Goal: Task Accomplishment & Management: Use online tool/utility

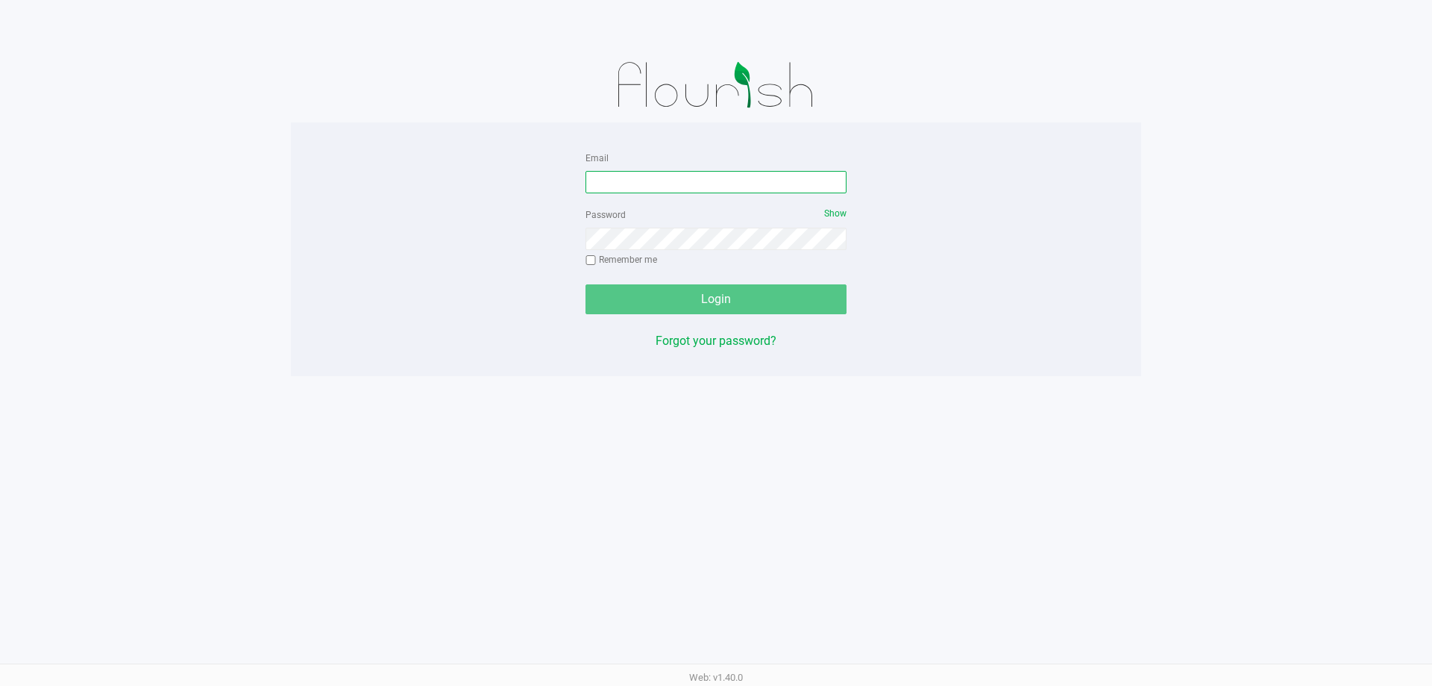
click at [646, 184] on input "Email" at bounding box center [716, 182] width 261 height 22
type input "[EMAIL_ADDRESS][DOMAIN_NAME]"
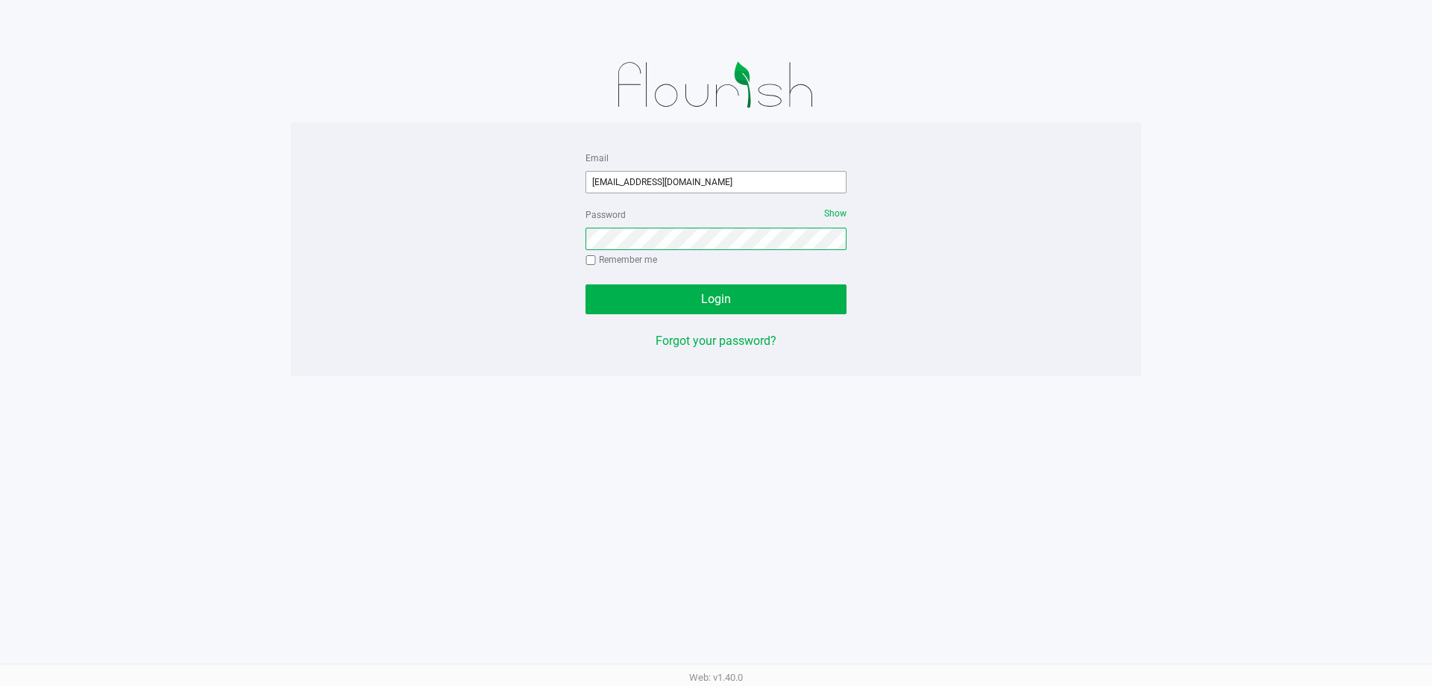
click at [586, 284] on button "Login" at bounding box center [716, 299] width 261 height 30
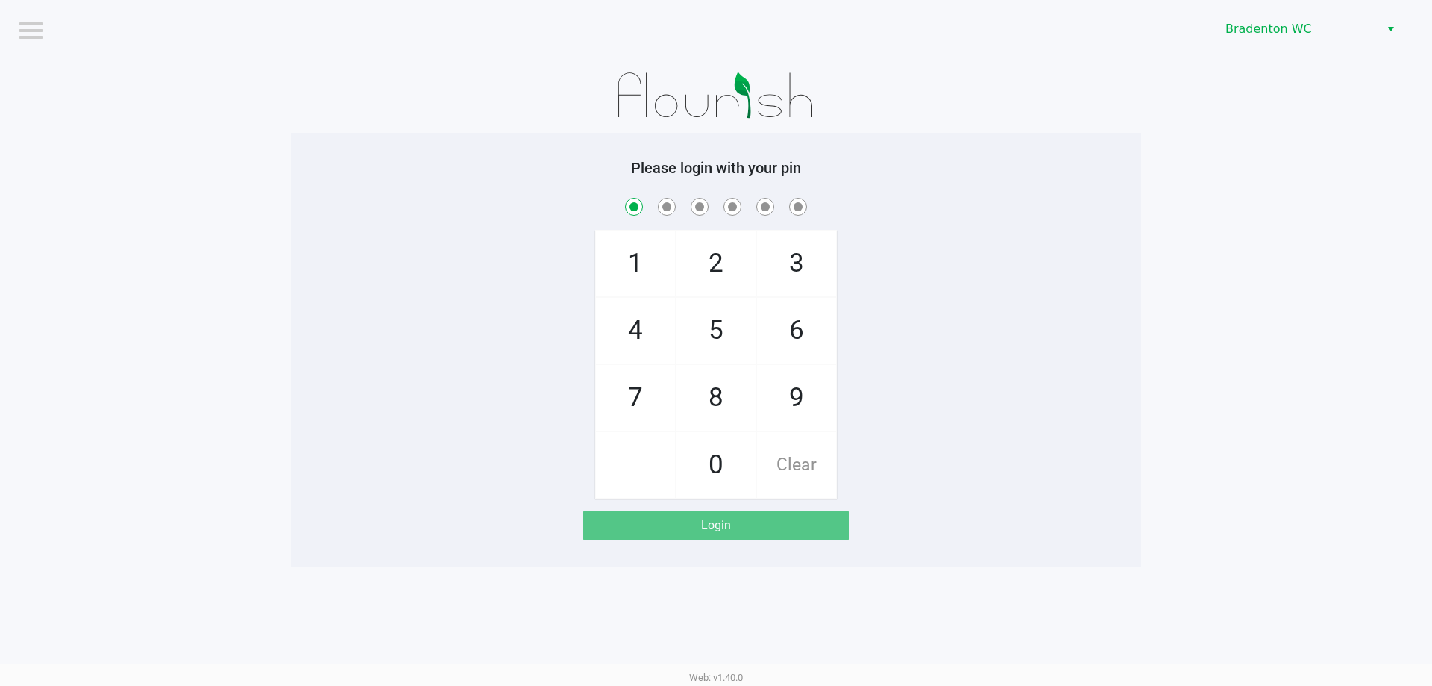
checkbox input "true"
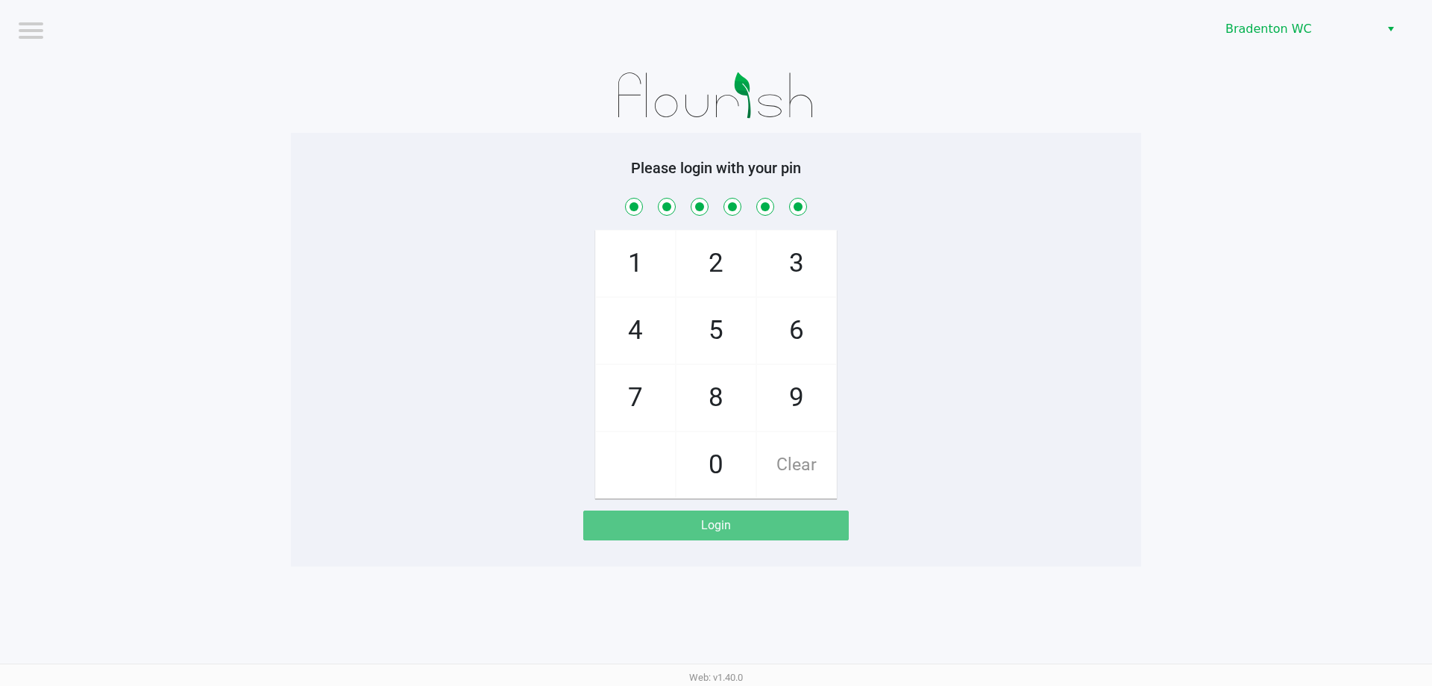
checkbox input "true"
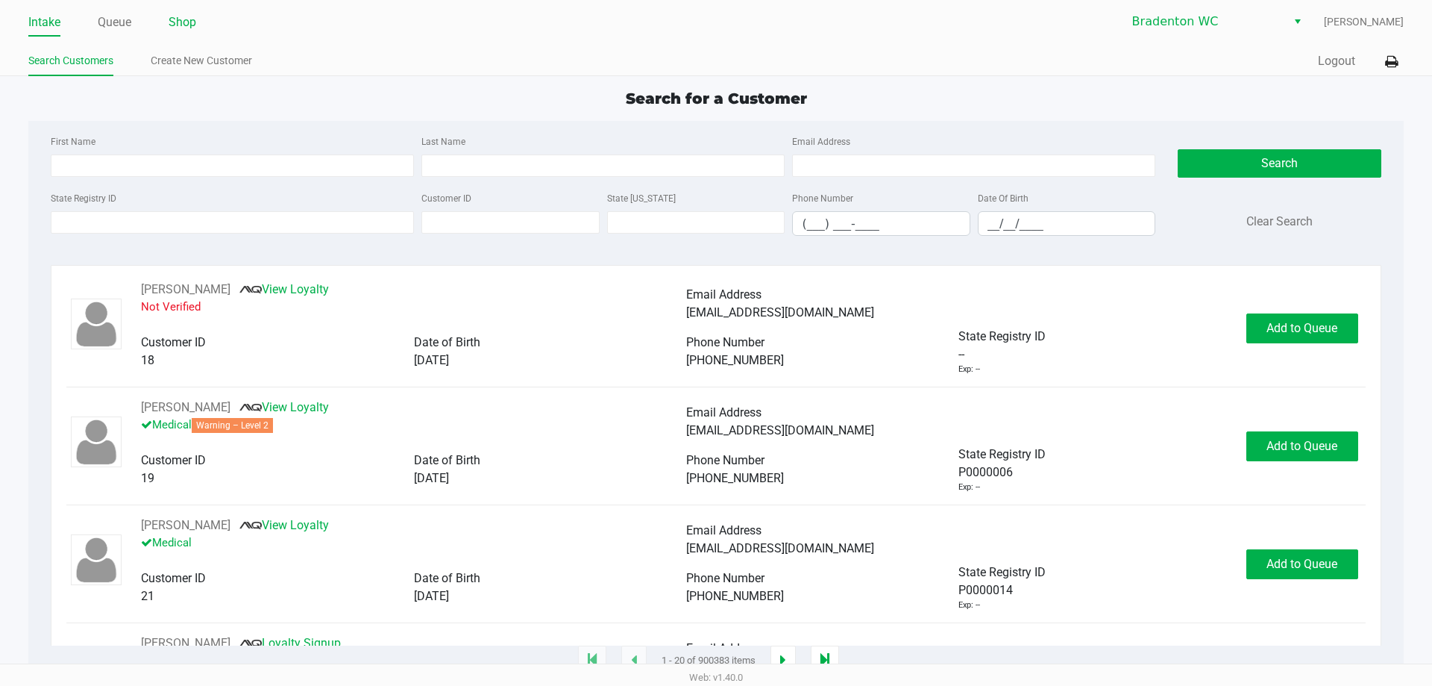
click at [192, 22] on link "Shop" at bounding box center [183, 22] width 28 height 21
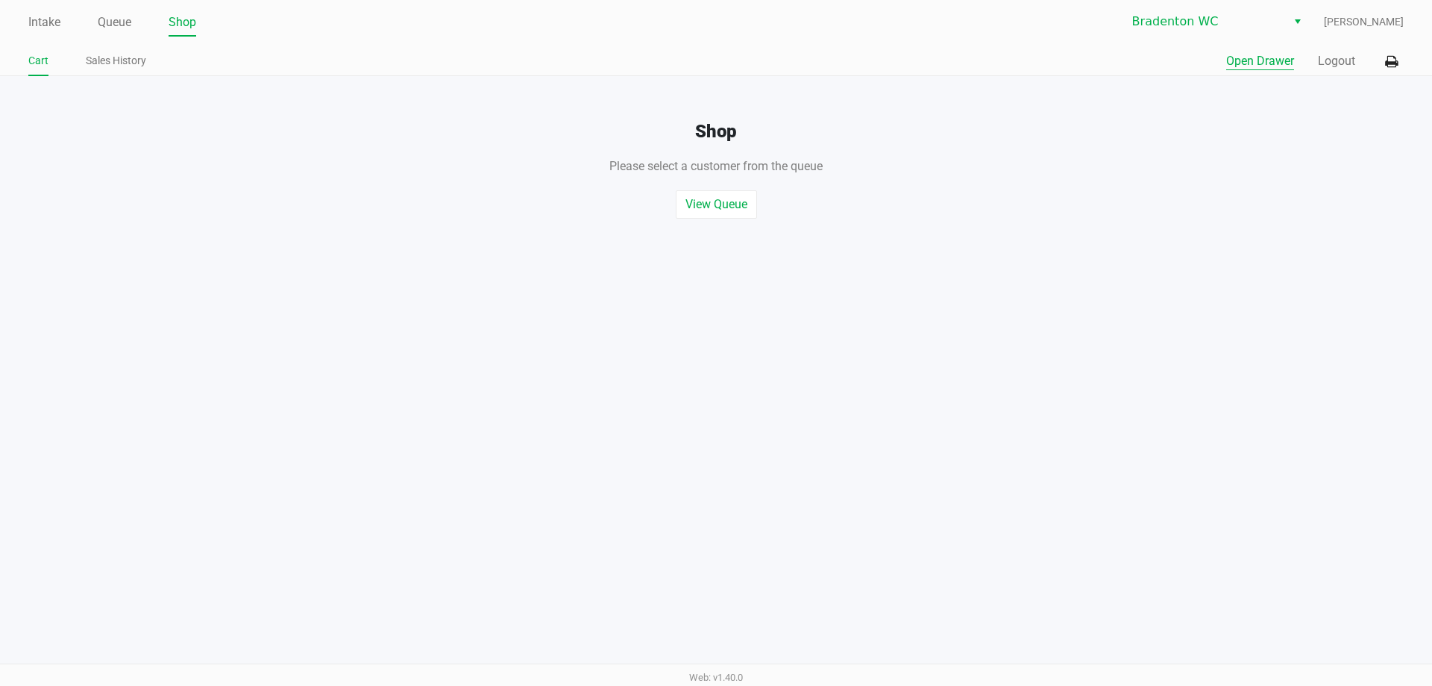
click at [1272, 54] on button "Open Drawer" at bounding box center [1260, 61] width 68 height 18
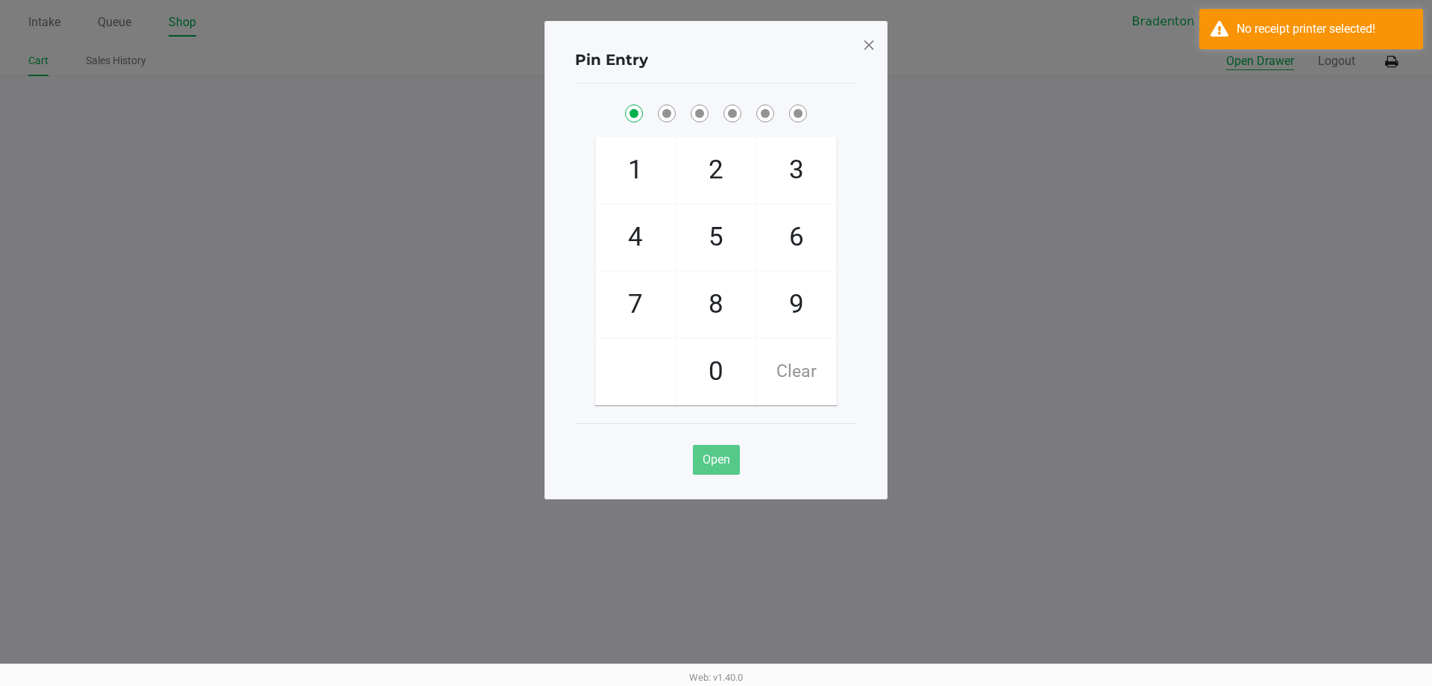
checkbox input "true"
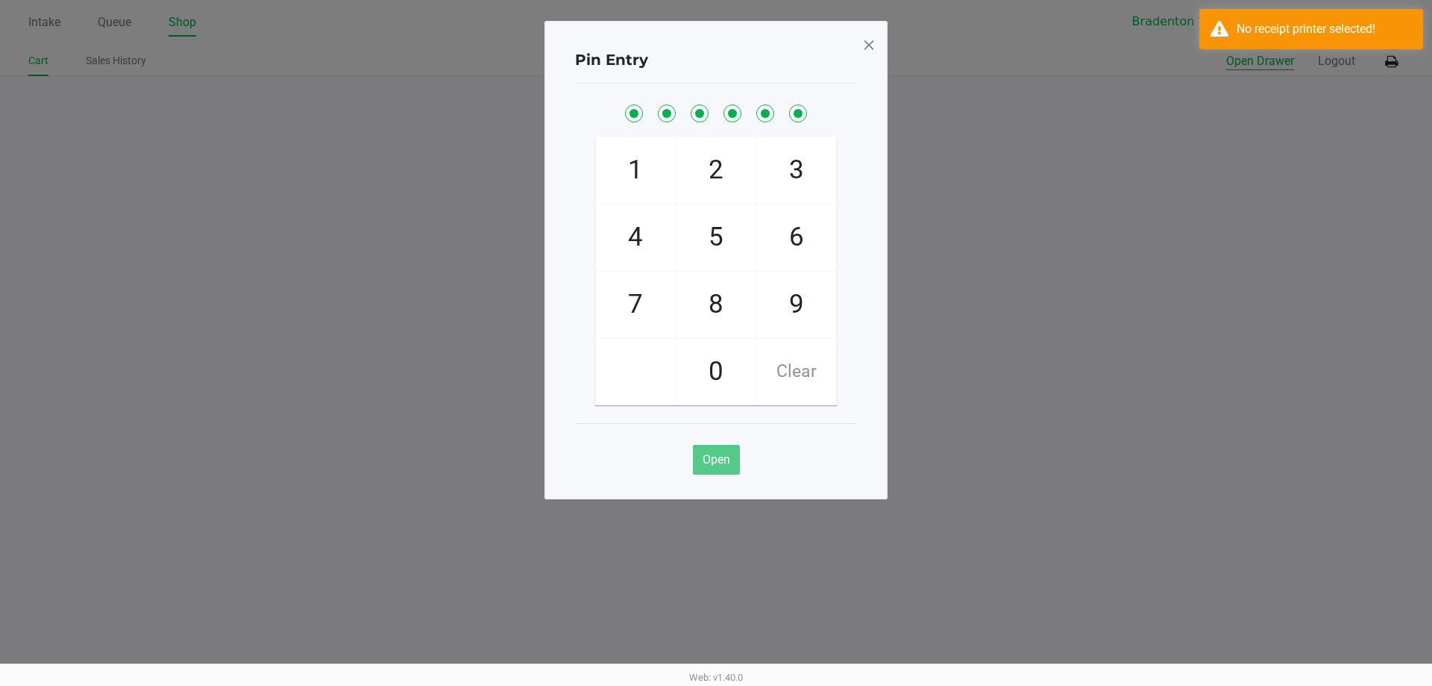
checkbox input "true"
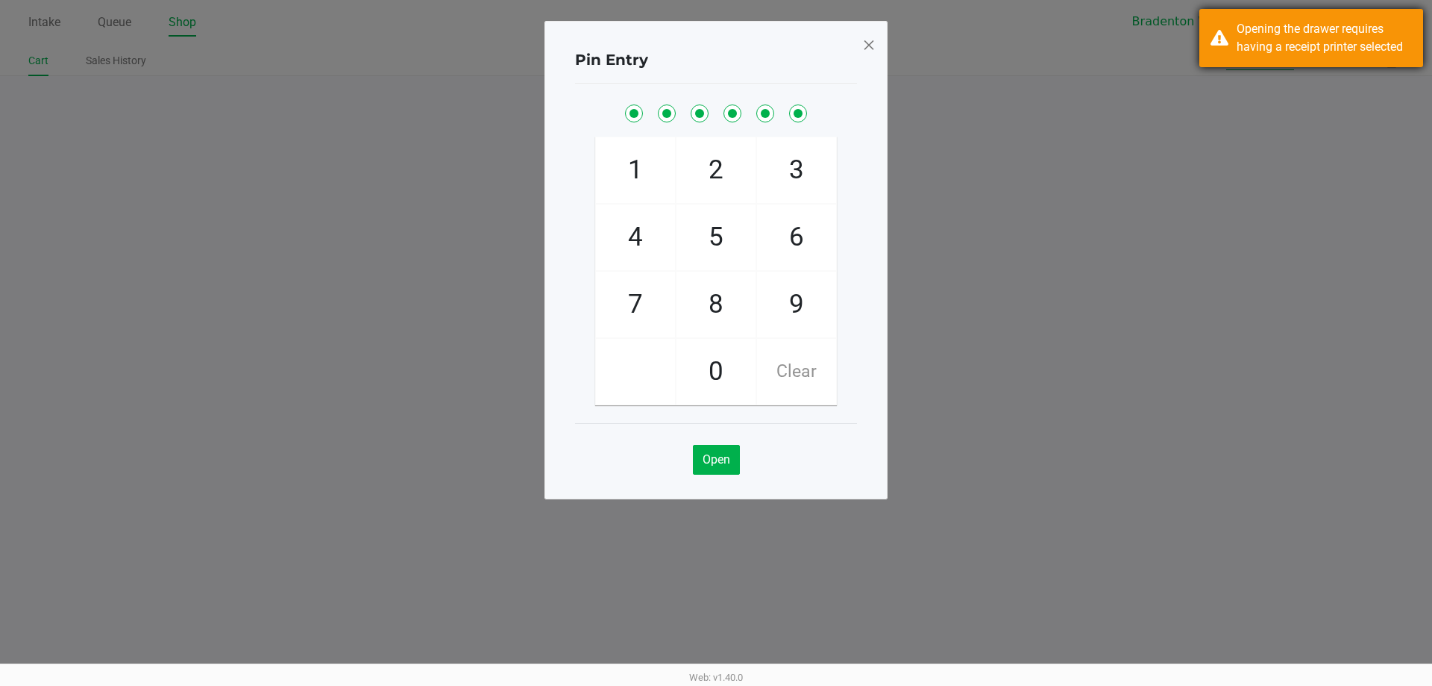
click at [1363, 39] on div "Opening the drawer requires having a receipt printer selected" at bounding box center [1324, 38] width 175 height 36
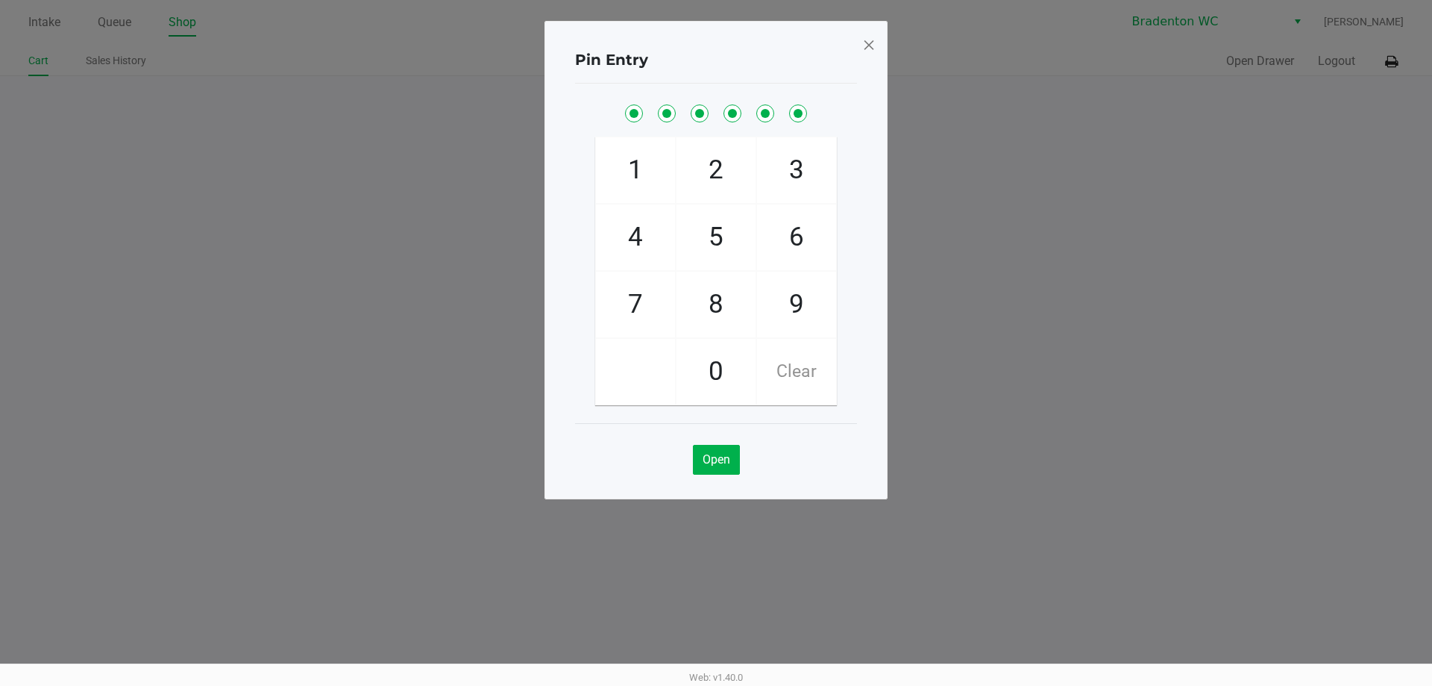
click at [1399, 70] on ngb-modal-window "Pin Entry 1 4 7 2 5 8 0 3 6 9 Clear Open" at bounding box center [716, 343] width 1432 height 686
click at [866, 42] on span at bounding box center [868, 45] width 13 height 24
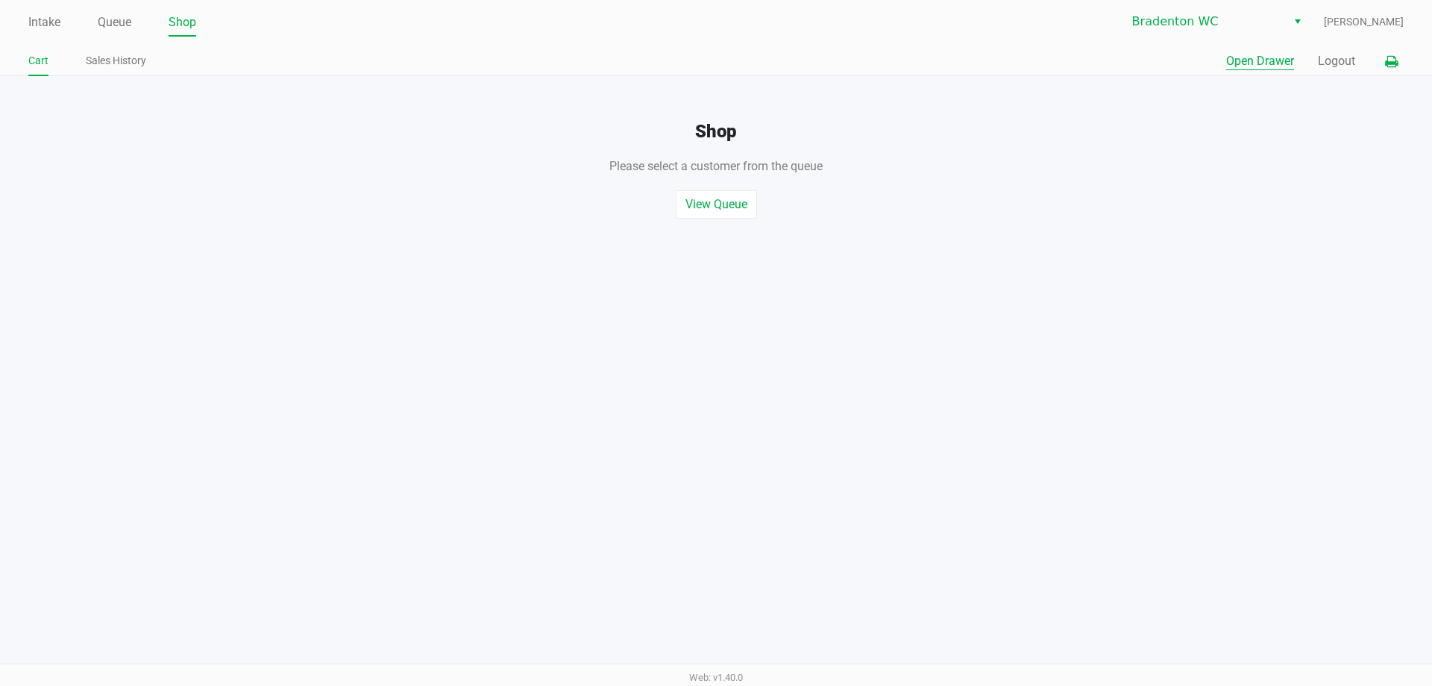
click at [1399, 64] on button at bounding box center [1391, 62] width 25 height 28
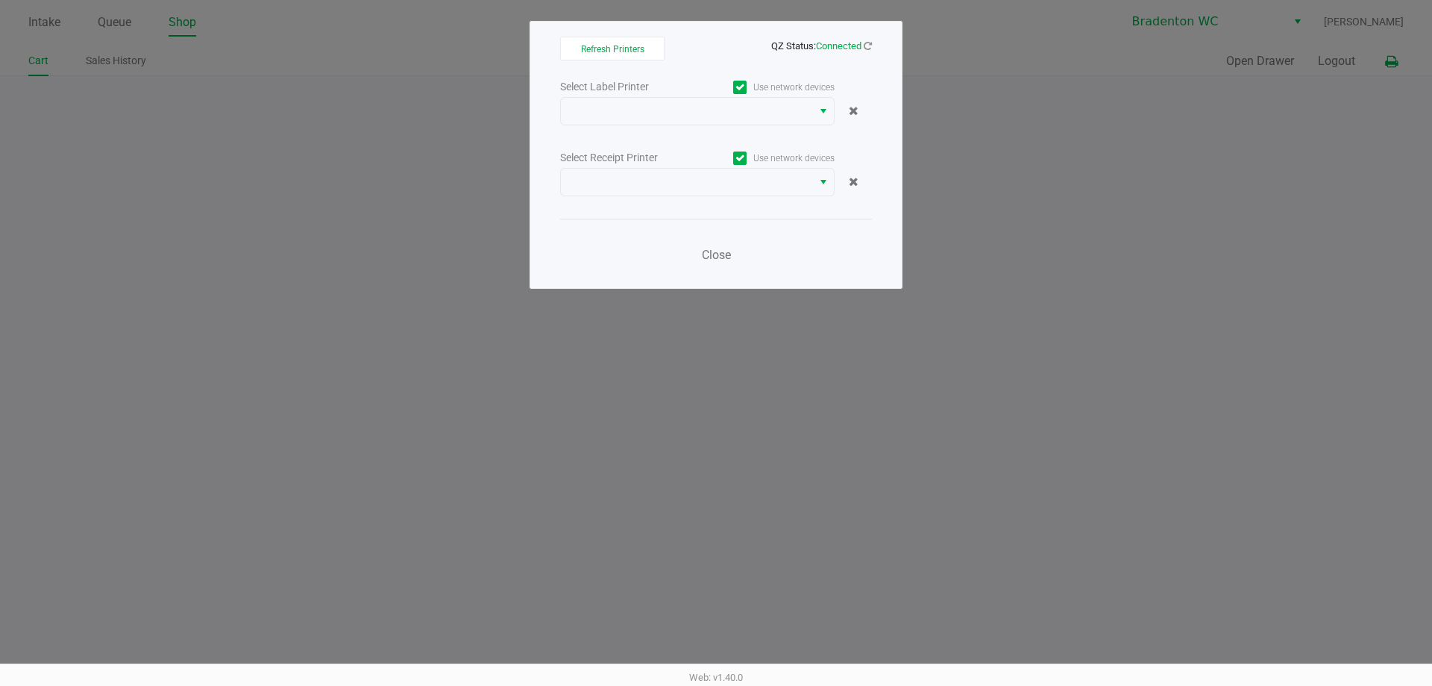
click at [783, 87] on label "Use network devices" at bounding box center [765, 87] width 137 height 13
click at [0, 0] on input "Use network devices" at bounding box center [0, 0] width 0 height 0
click at [741, 87] on icon at bounding box center [741, 87] width 10 height 0
click at [0, 0] on input "Use network devices" at bounding box center [0, 0] width 0 height 0
click at [819, 111] on span "Select" at bounding box center [824, 111] width 12 height 18
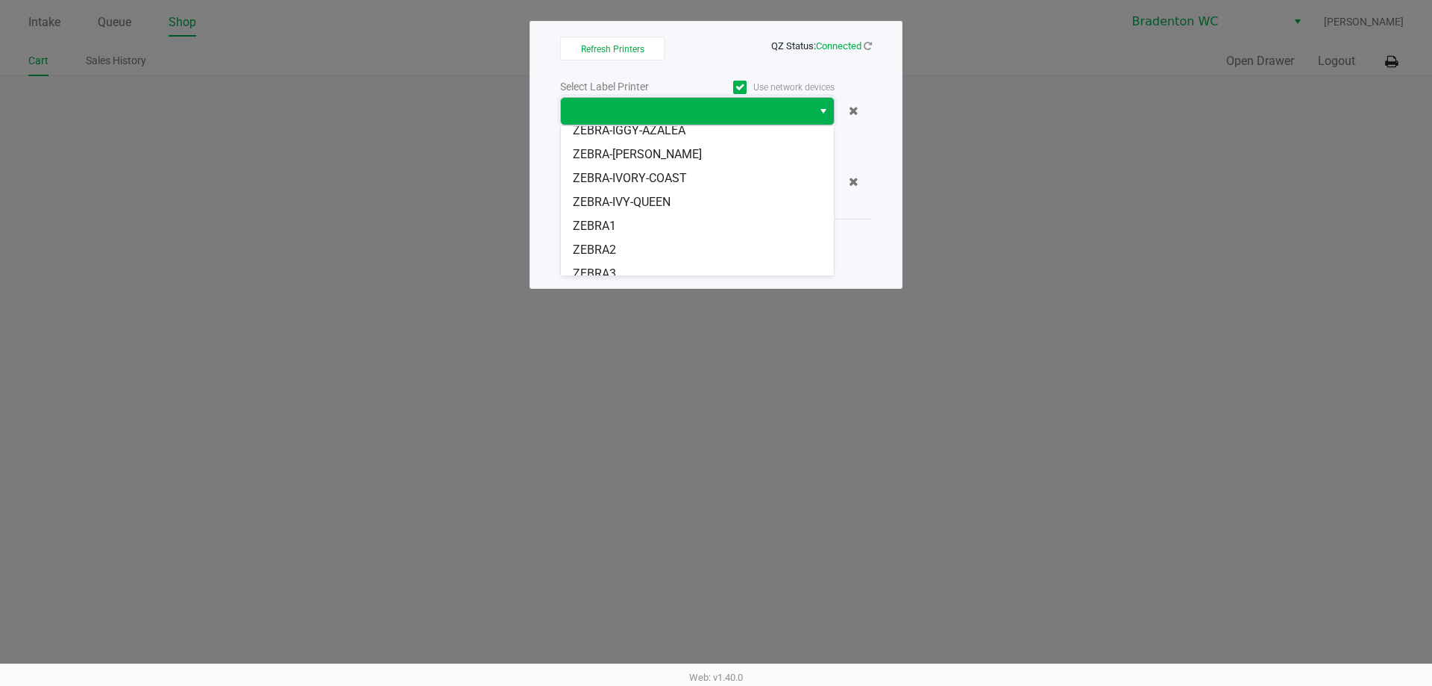
scroll to position [78, 0]
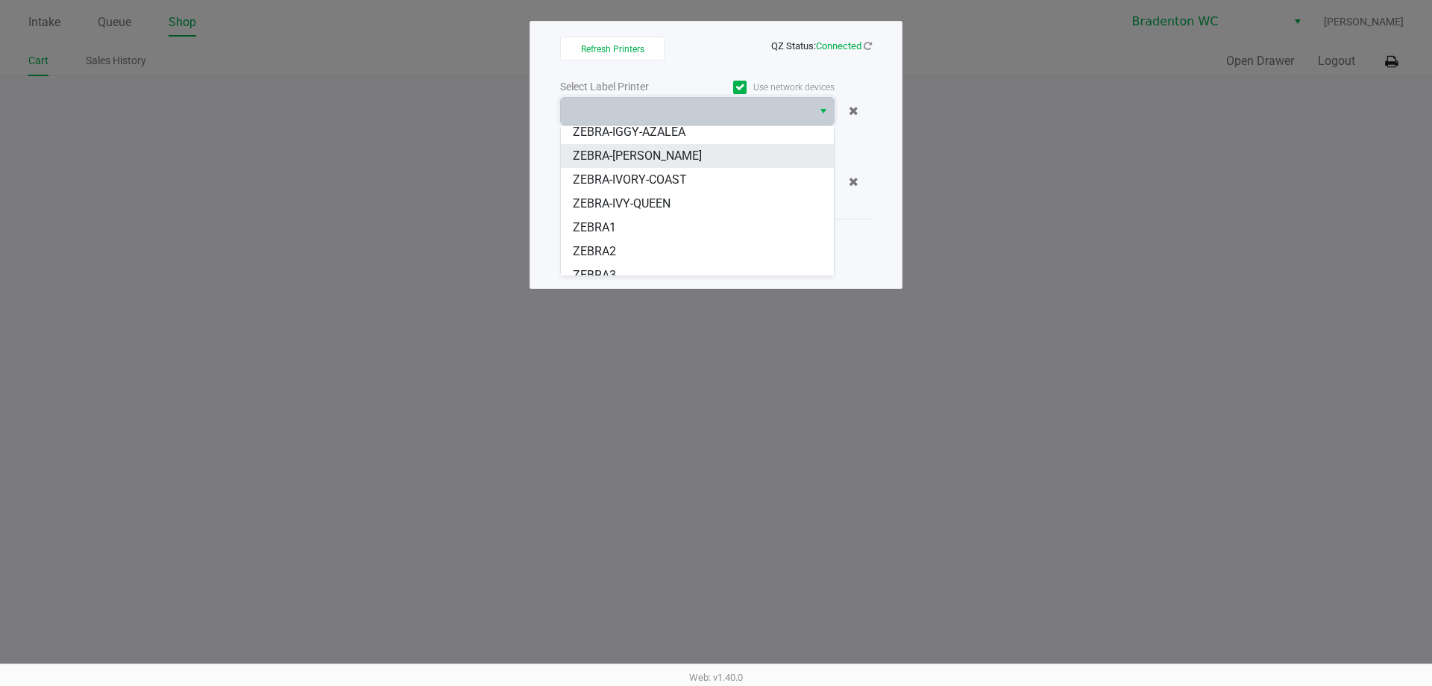
click at [698, 157] on li "ZEBRA-[PERSON_NAME]" at bounding box center [697, 156] width 273 height 24
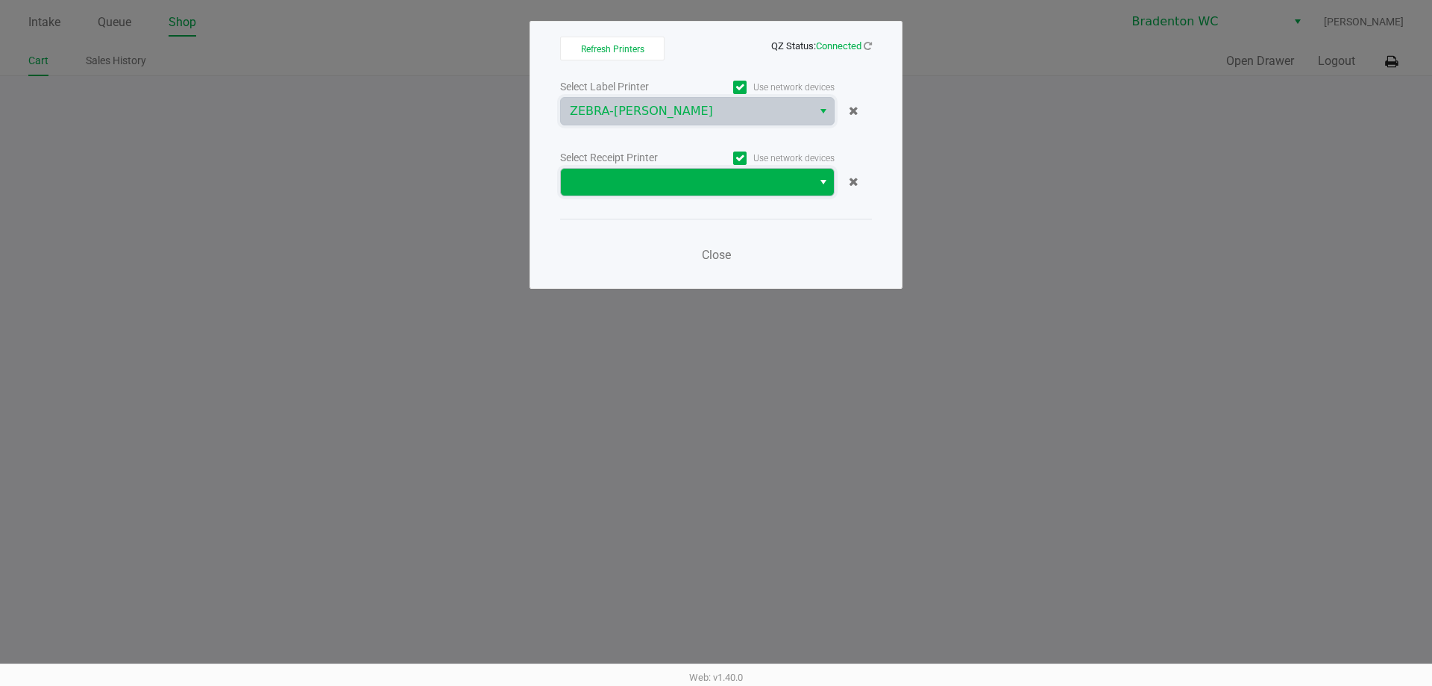
click at [796, 181] on span at bounding box center [686, 182] width 233 height 18
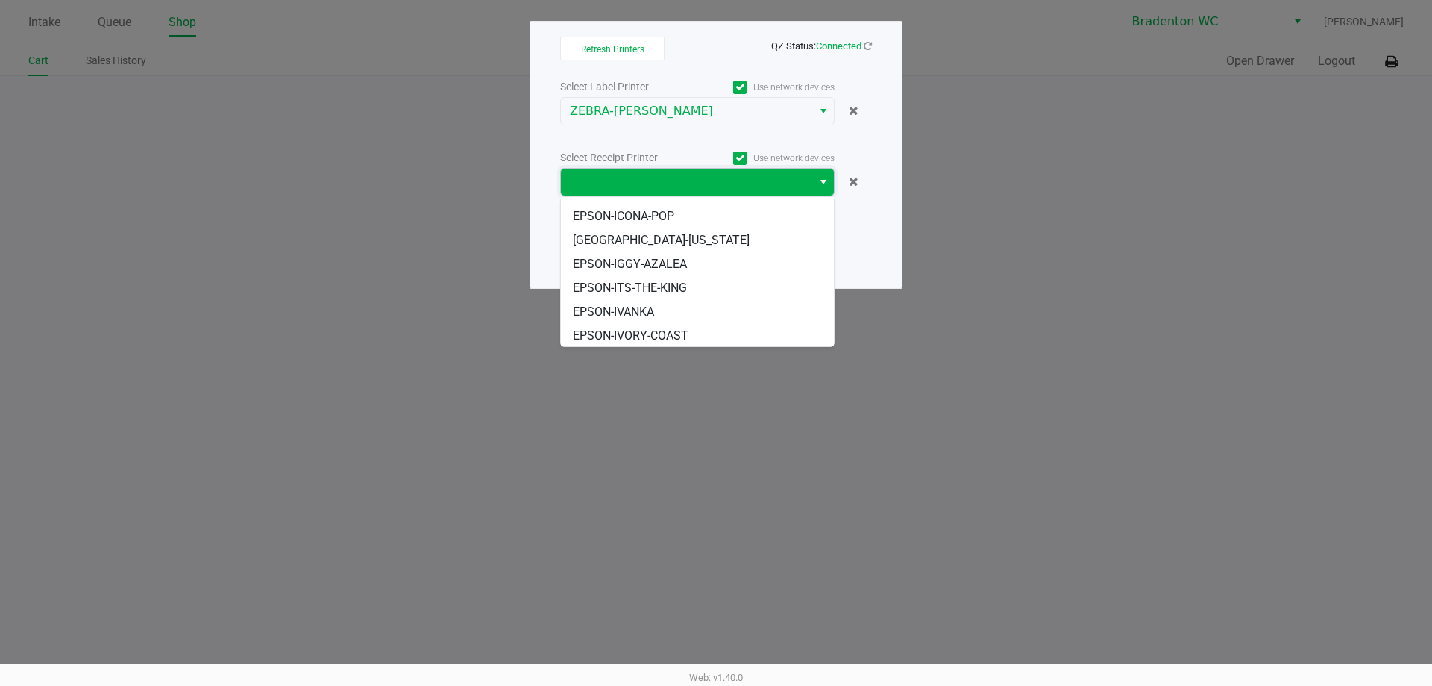
scroll to position [116, 0]
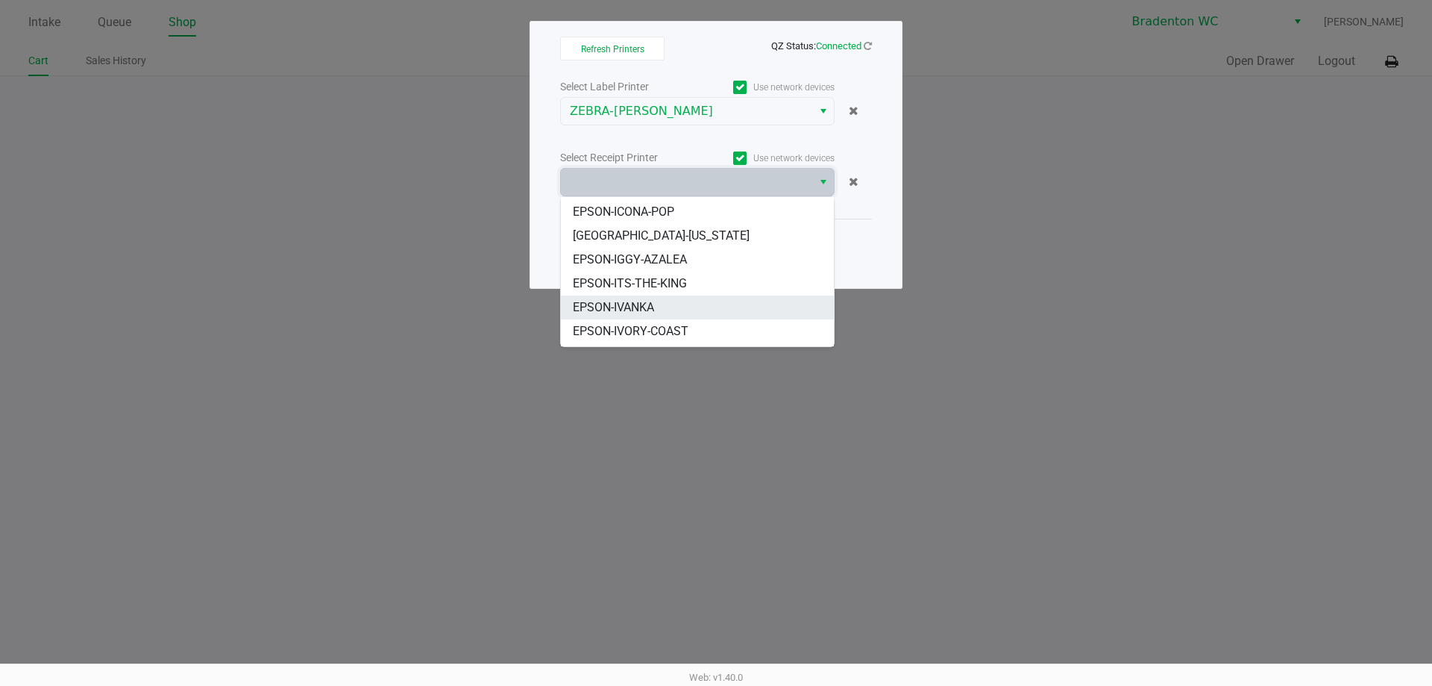
click at [665, 310] on li "EPSON-IVANKA" at bounding box center [697, 307] width 273 height 24
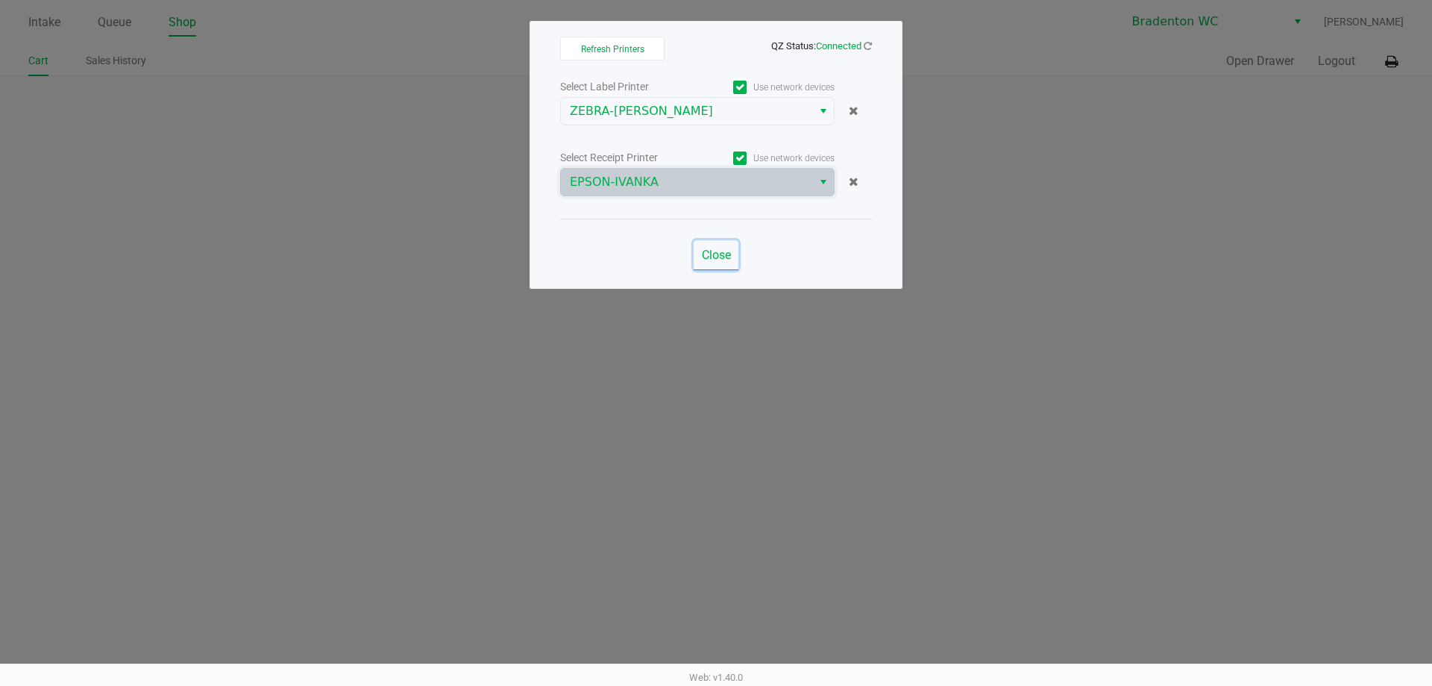
click at [717, 254] on span "Close" at bounding box center [716, 255] width 29 height 14
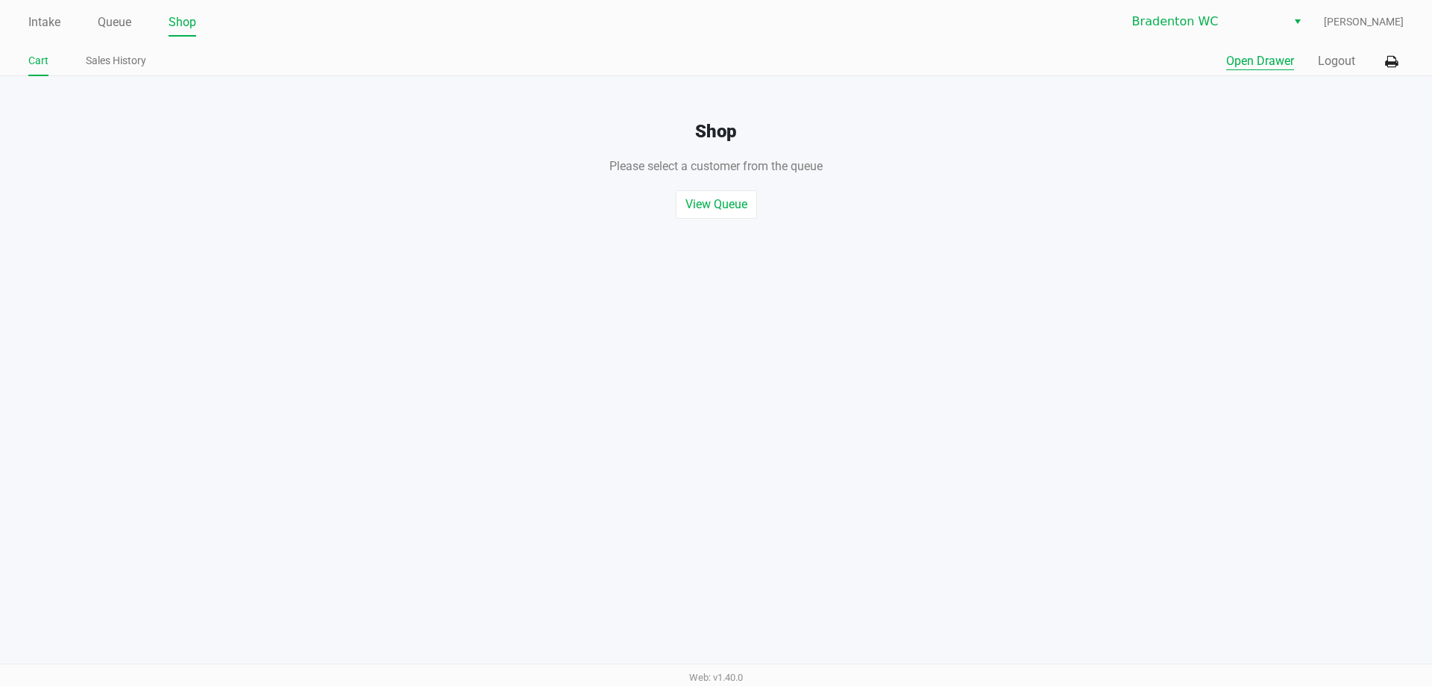
click at [1273, 62] on button "Open Drawer" at bounding box center [1260, 61] width 68 height 18
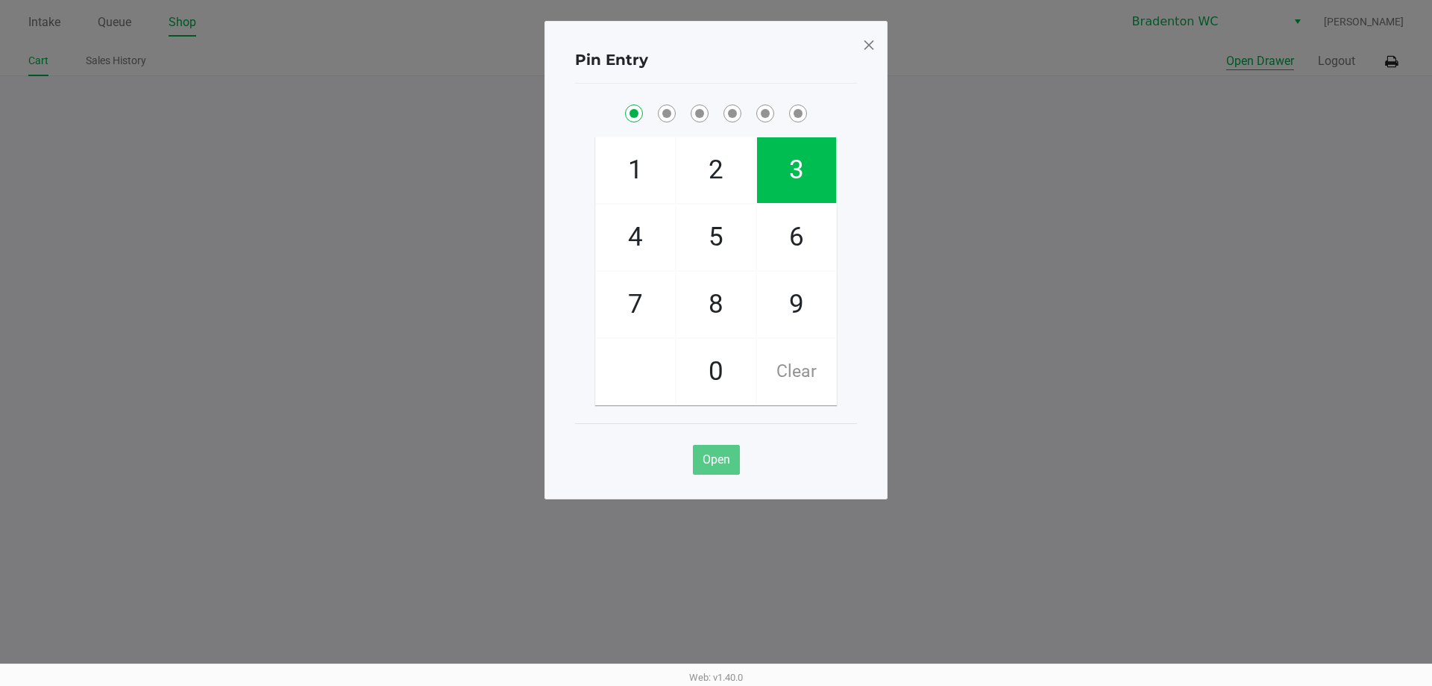
checkbox input "true"
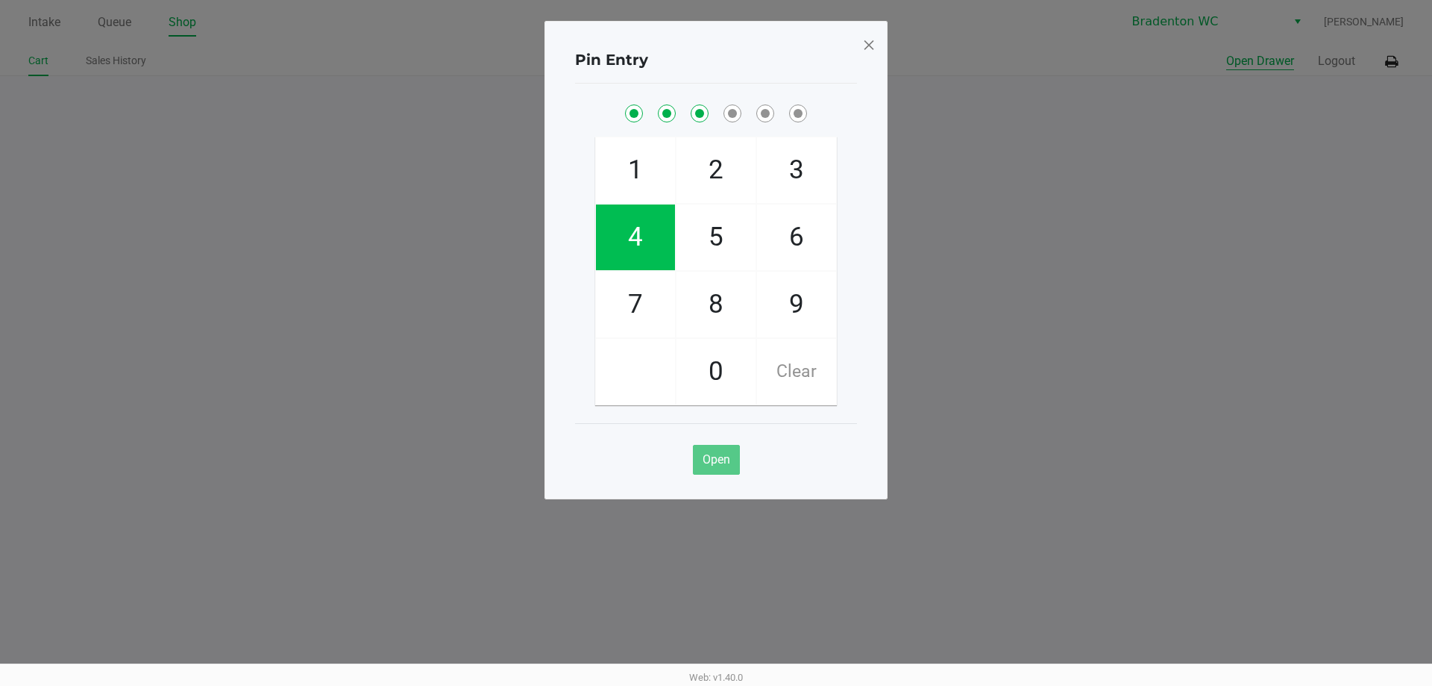
checkbox input "true"
click at [865, 49] on span at bounding box center [868, 45] width 13 height 24
